Goal: Transaction & Acquisition: Subscribe to service/newsletter

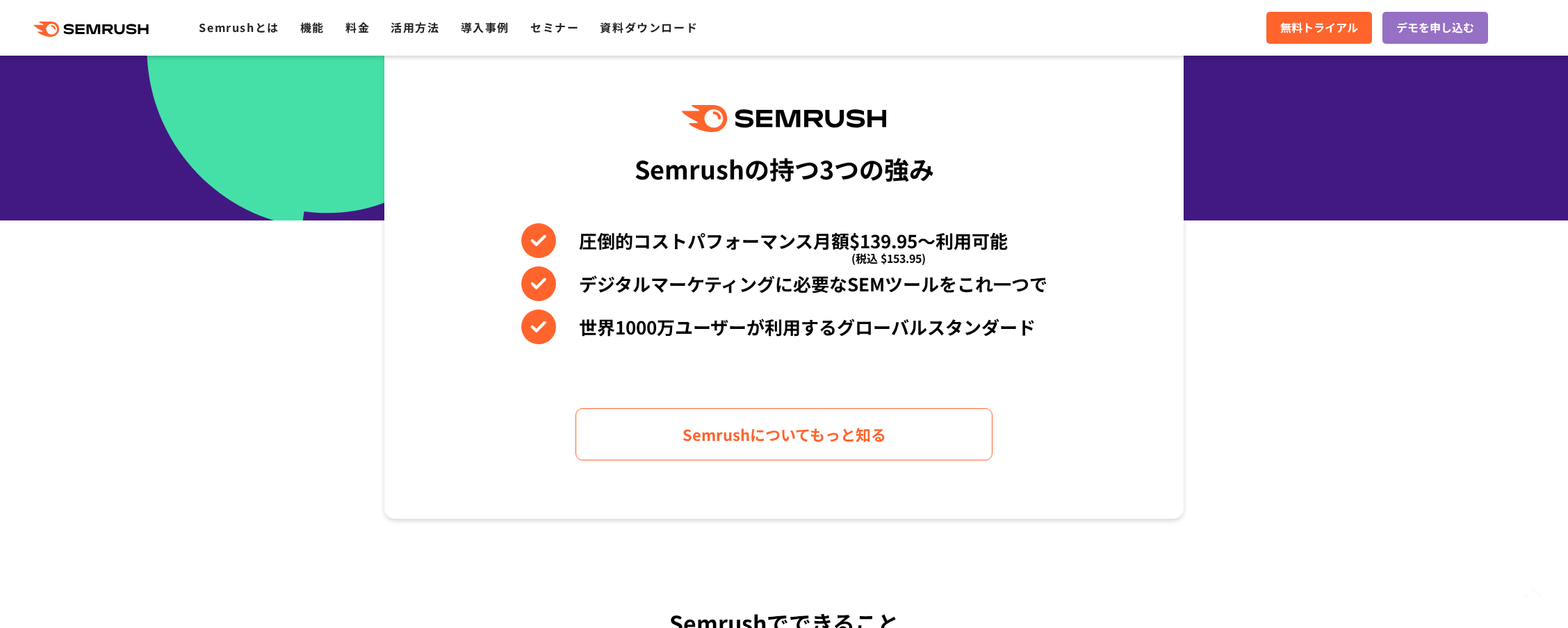
scroll to position [556, 0]
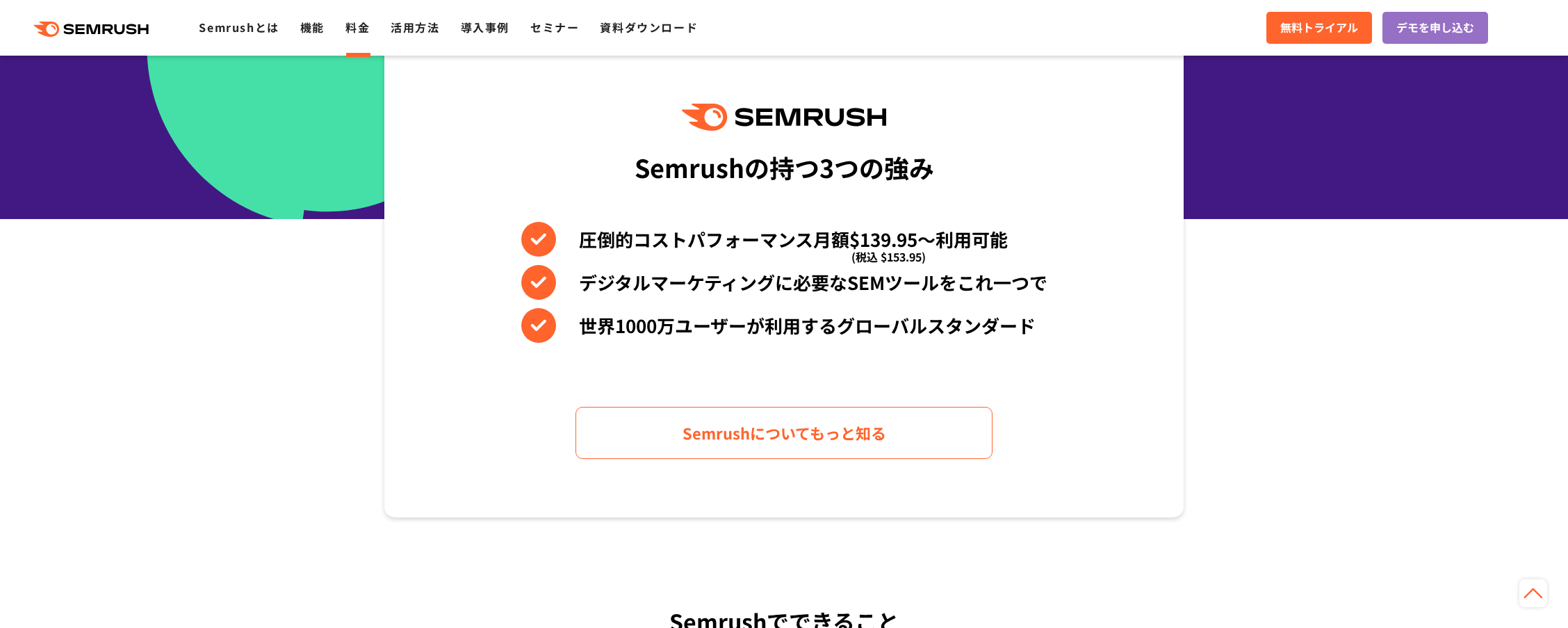
click at [346, 26] on link "料金" at bounding box center [358, 27] width 25 height 17
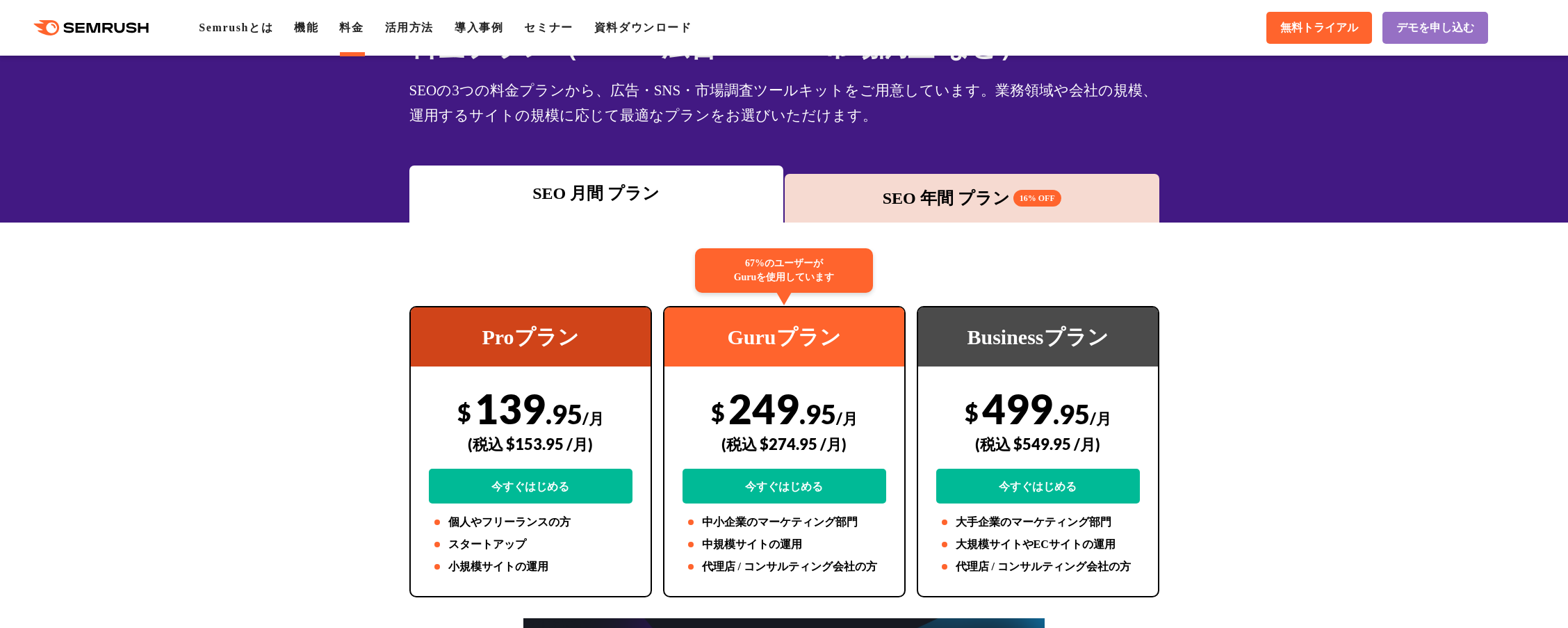
scroll to position [70, 0]
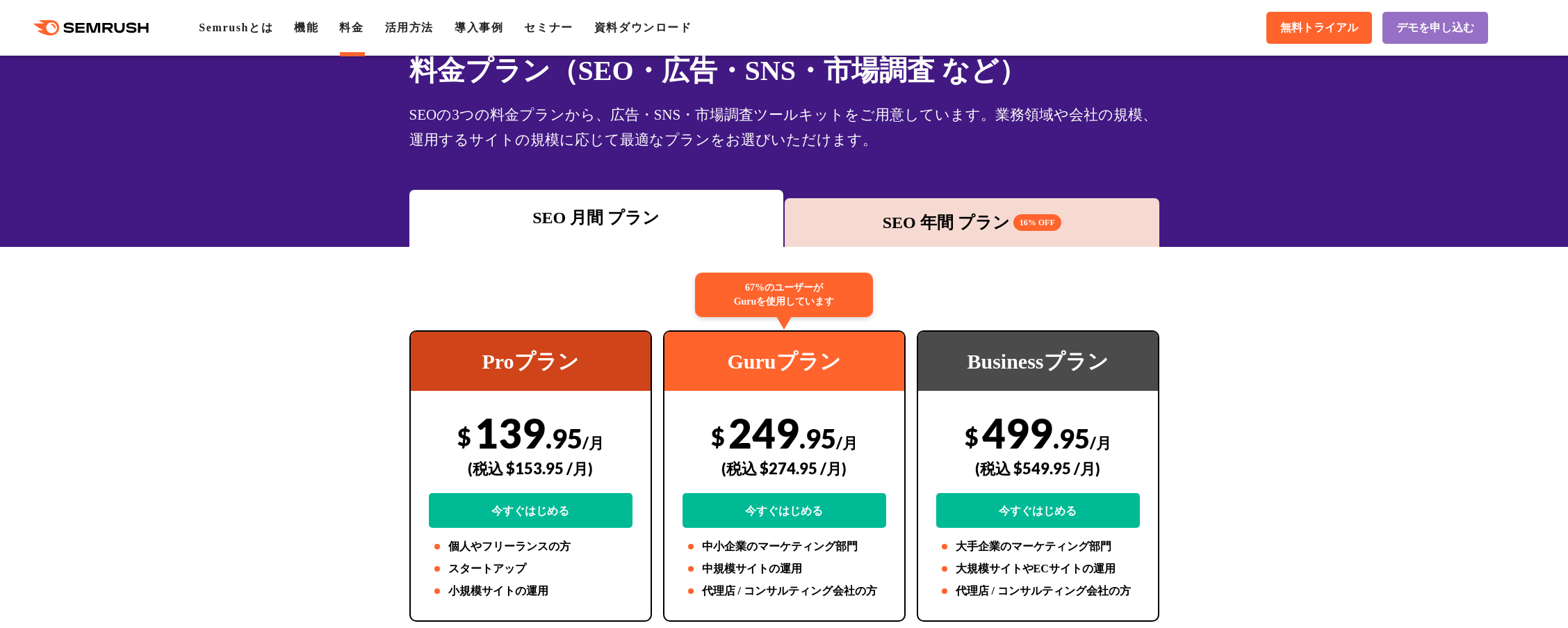
click at [862, 214] on div "SEO 年間 プラン 16% OFF" at bounding box center [972, 222] width 361 height 25
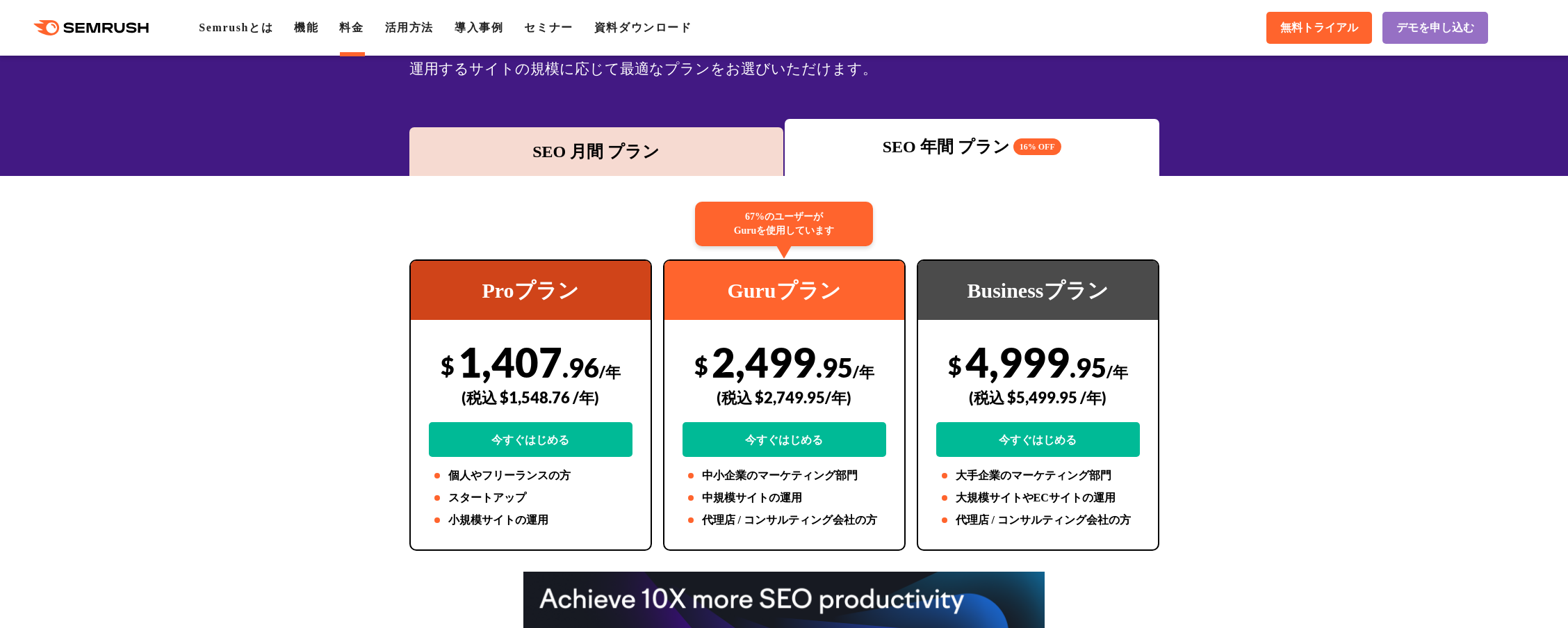
scroll to position [209, 0]
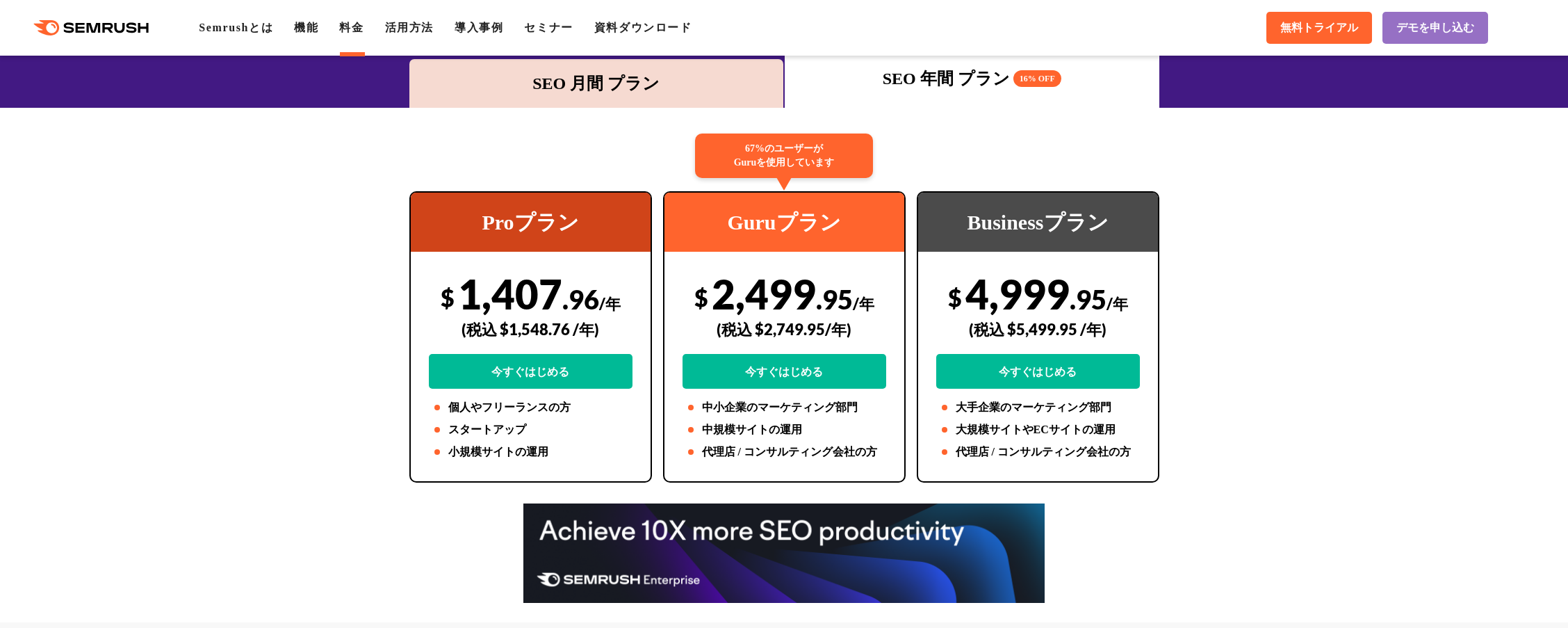
click at [637, 95] on div "SEO 月間 プラン" at bounding box center [597, 83] width 361 height 25
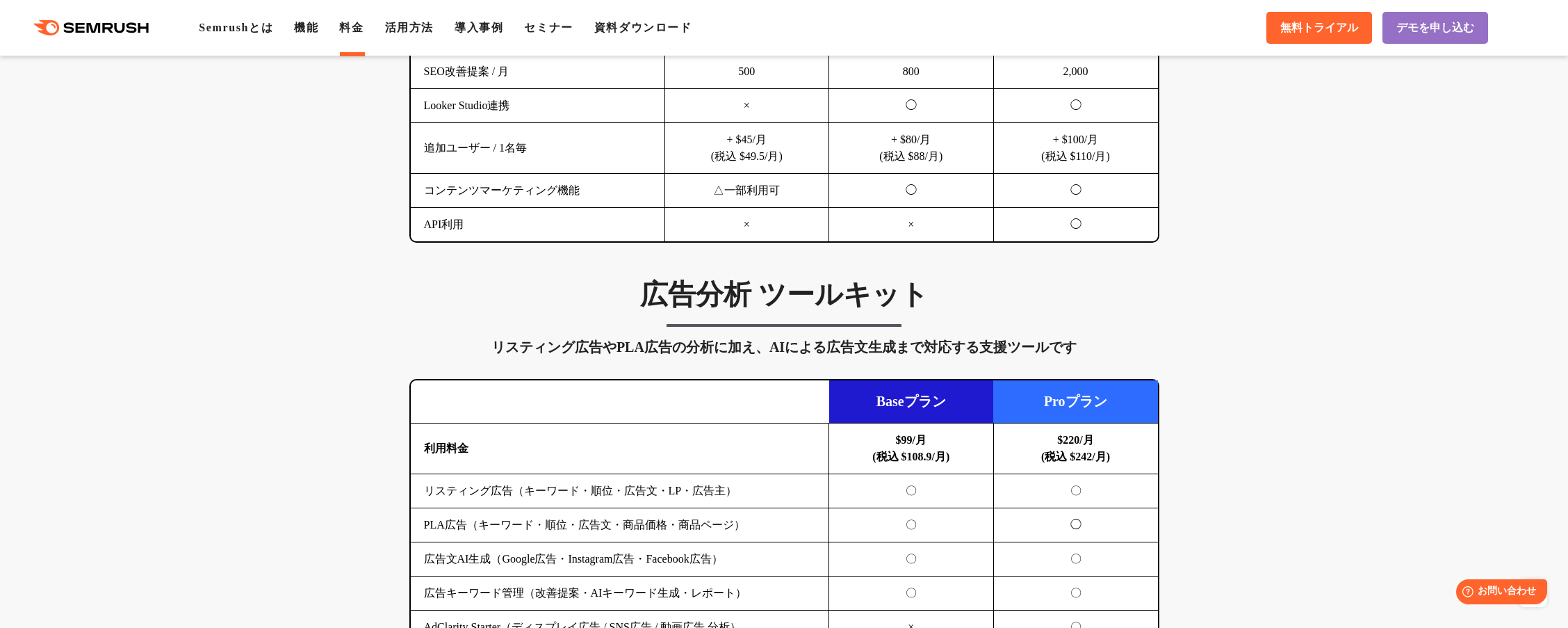
scroll to position [974, 0]
